Goal: Navigation & Orientation: Find specific page/section

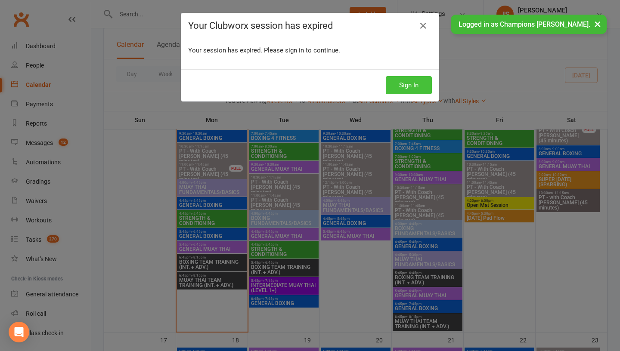
scroll to position [583, 0]
click at [393, 90] on button "Sign In" at bounding box center [409, 85] width 46 height 18
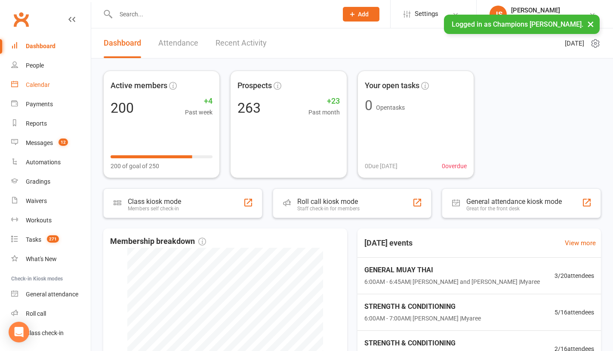
click at [46, 85] on div "Calendar" at bounding box center [38, 84] width 24 height 7
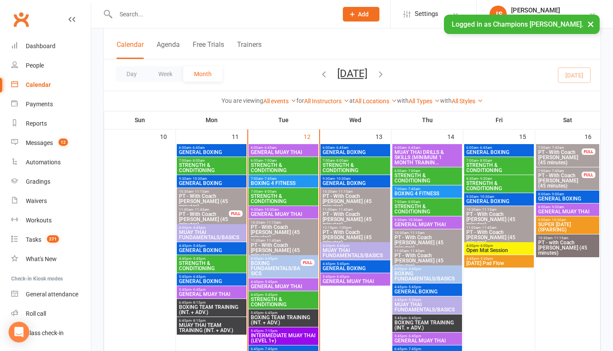
scroll to position [528, 0]
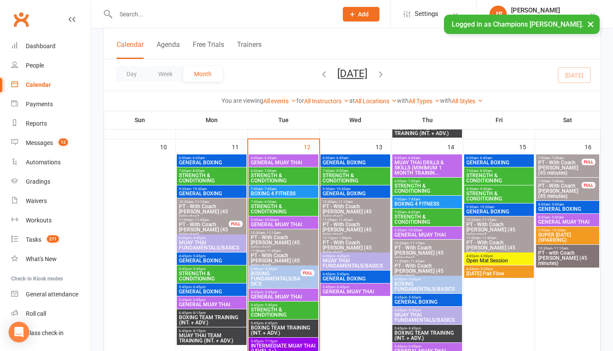
click at [273, 164] on span "GENERAL MUAY THAI" at bounding box center [284, 162] width 66 height 5
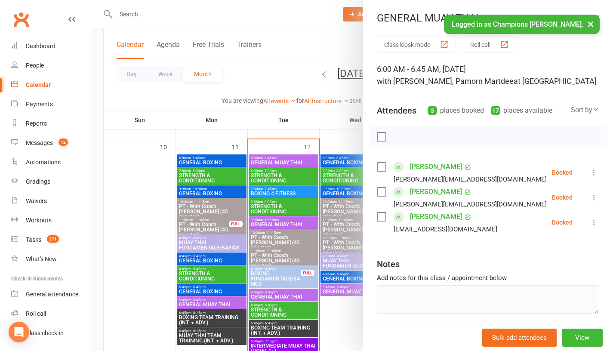
click at [429, 219] on link "Rhianna Wilcox" at bounding box center [436, 217] width 52 height 14
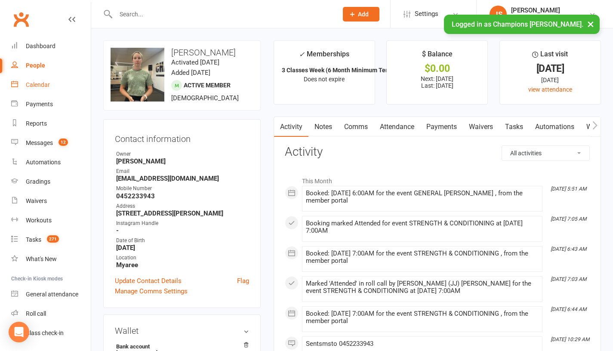
click at [53, 82] on link "Calendar" at bounding box center [51, 84] width 80 height 19
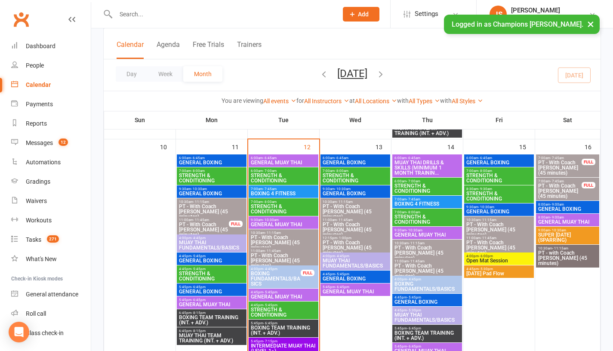
scroll to position [528, 0]
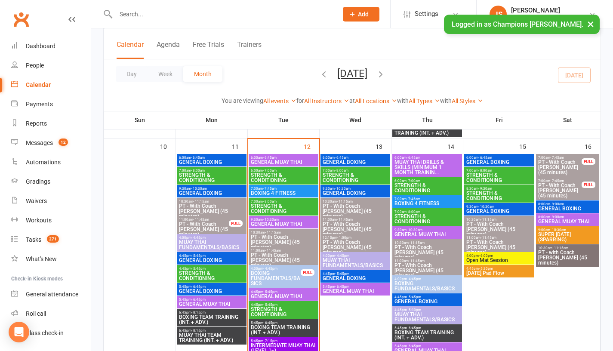
click at [269, 193] on span "BOXING 4 FITNESS" at bounding box center [284, 193] width 66 height 5
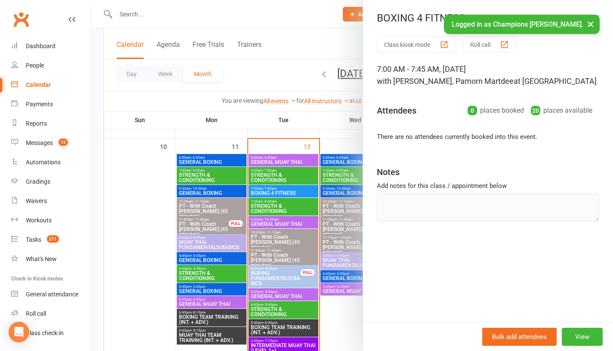
click at [119, 183] on div at bounding box center [352, 175] width 522 height 351
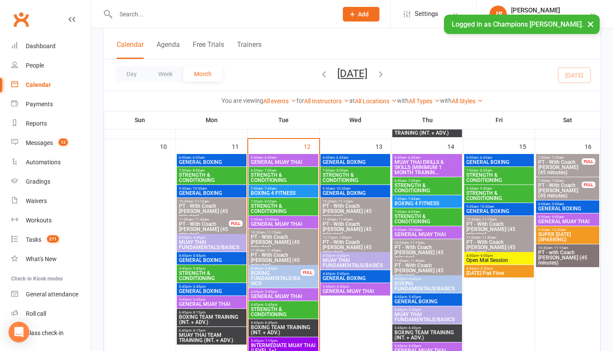
click at [288, 220] on span "9:30am - 10:30am" at bounding box center [284, 220] width 66 height 4
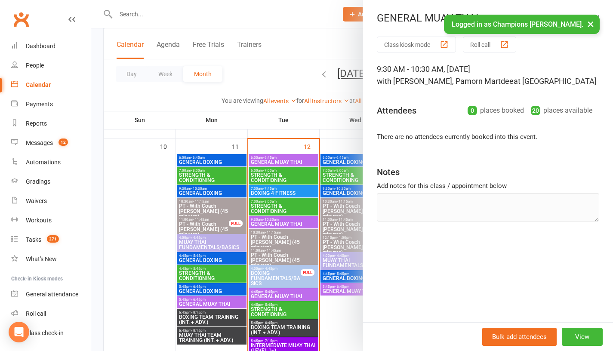
click at [153, 174] on div at bounding box center [352, 175] width 522 height 351
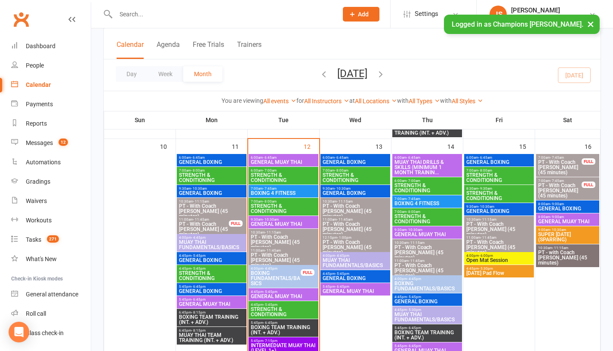
click at [275, 160] on span "GENERAL MUAY THAI" at bounding box center [284, 162] width 66 height 5
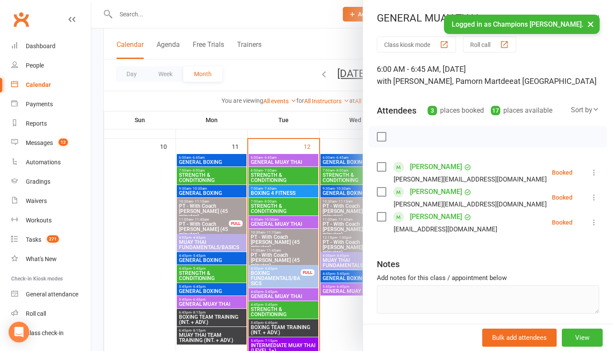
click at [174, 161] on div at bounding box center [352, 175] width 522 height 351
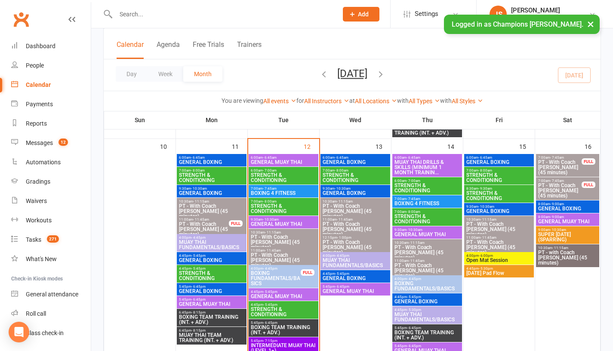
click at [263, 172] on span "- 7:00am" at bounding box center [270, 171] width 14 height 4
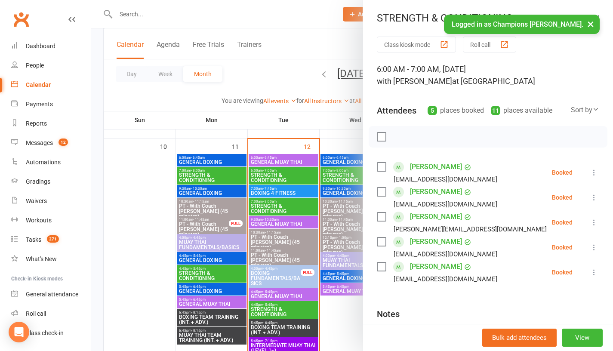
click at [126, 169] on div at bounding box center [352, 175] width 522 height 351
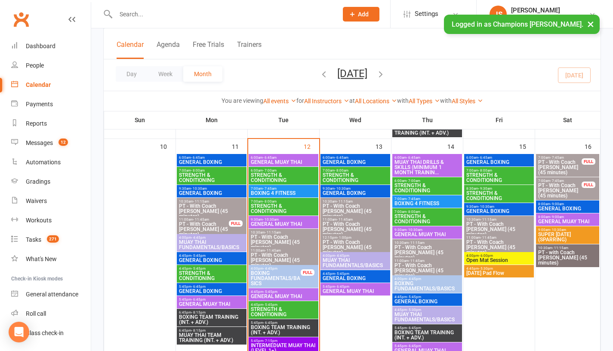
click at [294, 208] on span "STRENGTH & CONDITIONING" at bounding box center [284, 209] width 66 height 10
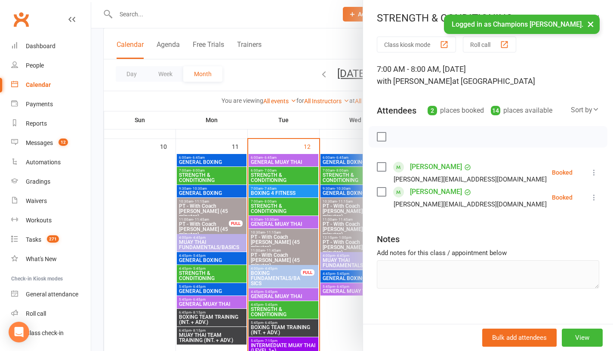
click at [127, 211] on div at bounding box center [352, 175] width 522 height 351
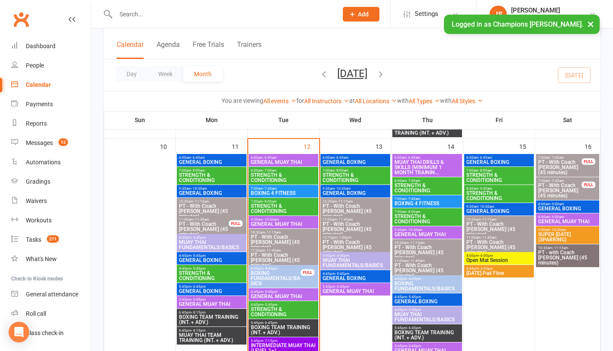
click at [339, 162] on span "GENERAL BOXING" at bounding box center [355, 162] width 66 height 5
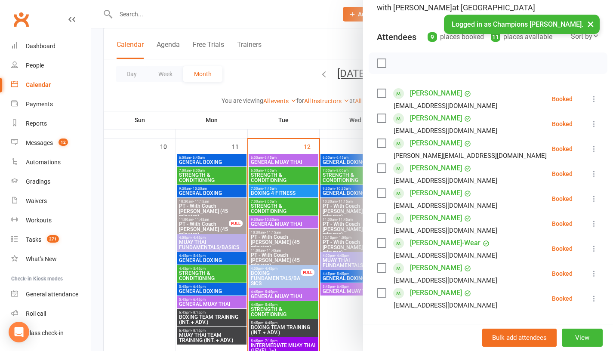
scroll to position [79, 0]
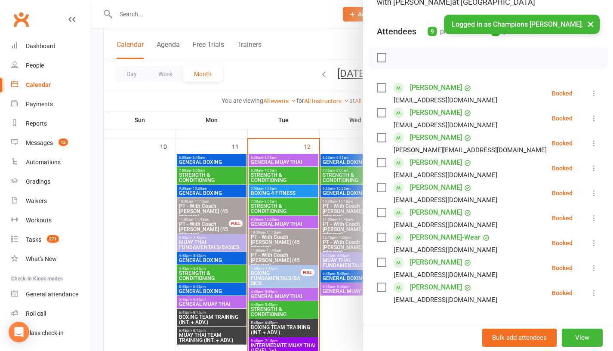
click at [173, 174] on div at bounding box center [352, 175] width 522 height 351
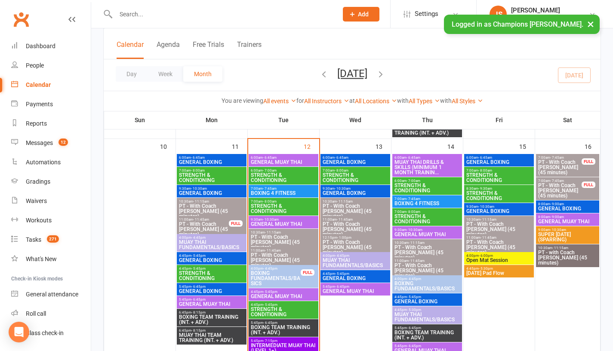
click at [337, 175] on span "STRENGTH & CONDITIONING" at bounding box center [355, 178] width 66 height 10
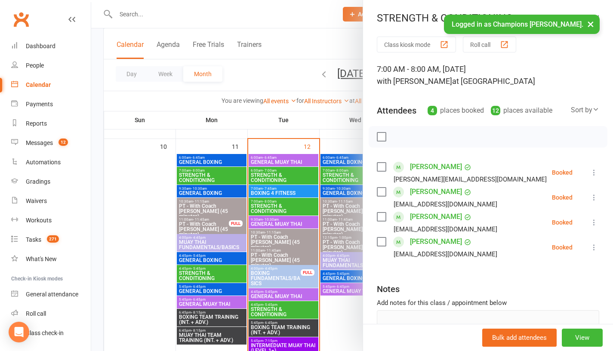
click at [147, 206] on div at bounding box center [352, 175] width 522 height 351
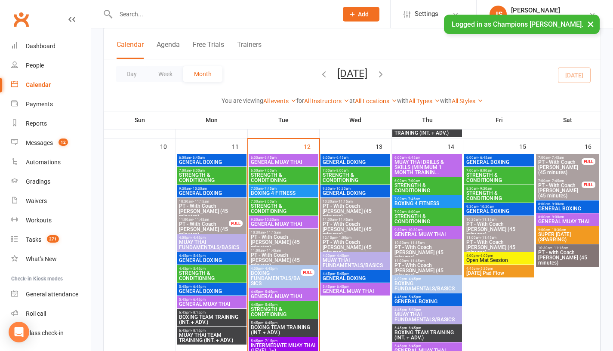
click at [279, 161] on span "GENERAL MUAY THAI" at bounding box center [284, 162] width 66 height 5
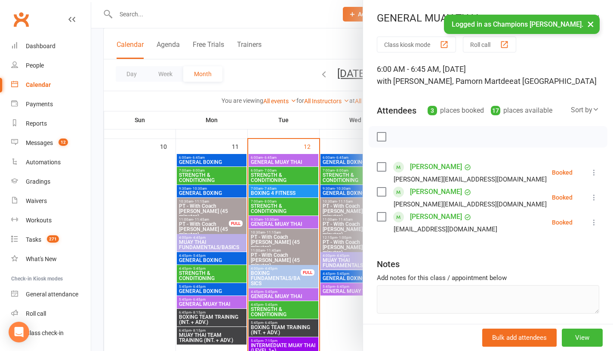
click at [419, 192] on link "Rodrigo Langenhin" at bounding box center [436, 192] width 52 height 14
